Goal: Contribute content: Add original content to the website for others to see

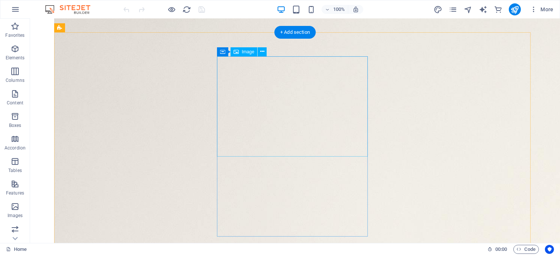
scroll to position [301, 0]
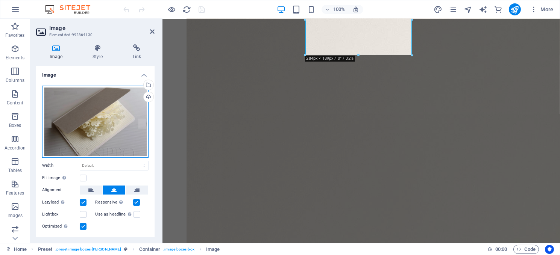
click at [86, 102] on div "Drag files here, click to choose files or select files from Files or our free s…" at bounding box center [95, 122] width 106 height 72
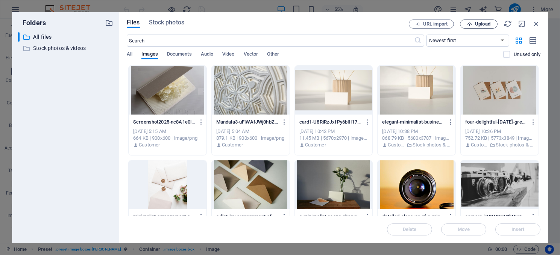
click at [479, 22] on span "Upload" at bounding box center [482, 24] width 15 height 5
click at [473, 22] on span "Upload" at bounding box center [478, 24] width 31 height 5
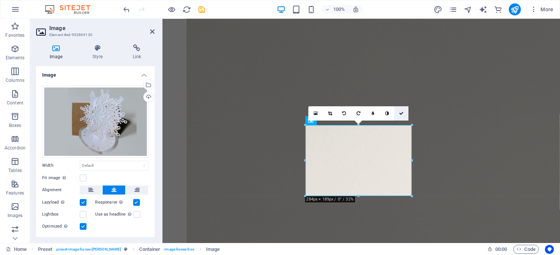
click at [399, 112] on icon at bounding box center [401, 113] width 5 height 5
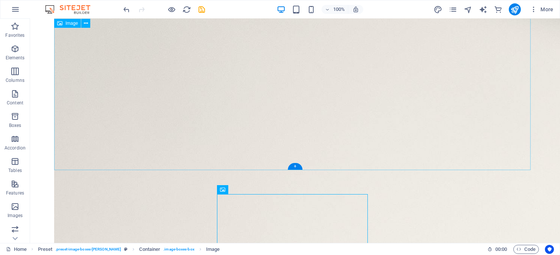
scroll to position [159, 0]
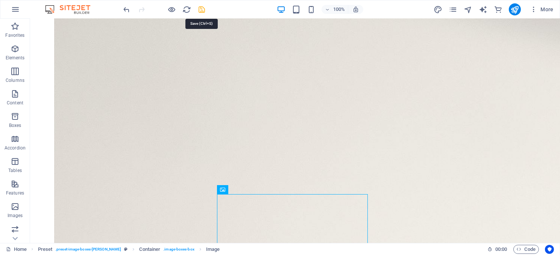
click at [200, 9] on icon "save" at bounding box center [202, 9] width 9 height 9
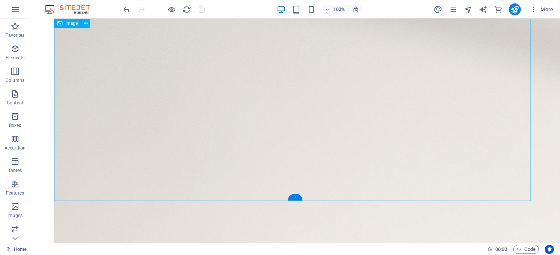
scroll to position [0, 0]
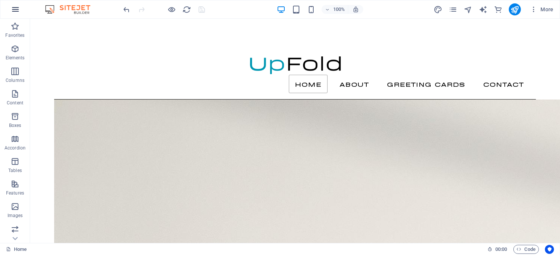
click at [11, 8] on icon "button" at bounding box center [15, 9] width 9 height 9
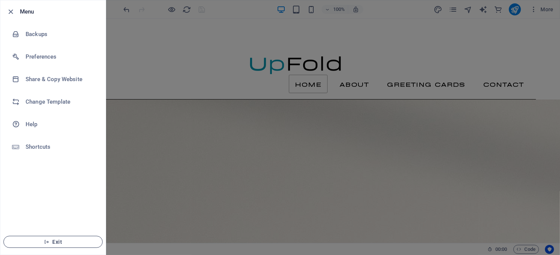
click at [58, 241] on span "Exit" at bounding box center [53, 242] width 86 height 6
